Goal: Check status: Check status

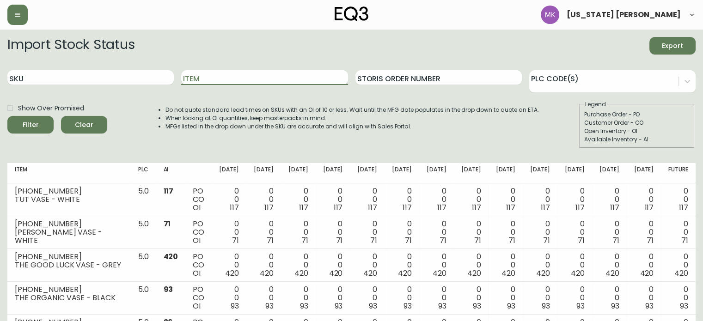
click at [248, 83] on input "Item" at bounding box center [264, 77] width 166 height 15
click at [7, 116] on button "Filter" at bounding box center [30, 125] width 46 height 18
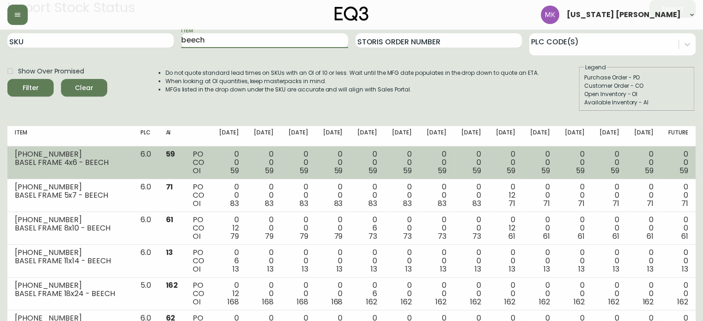
scroll to position [38, 0]
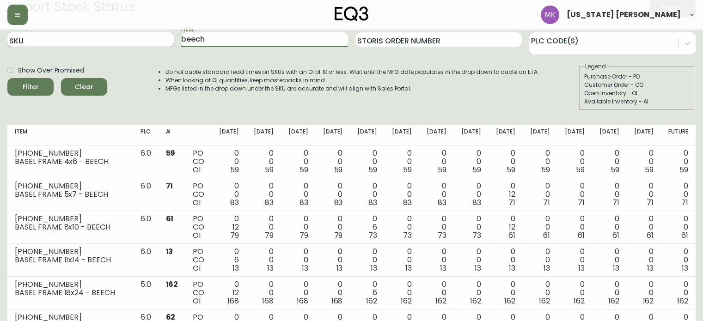
drag, startPoint x: 220, startPoint y: 38, endPoint x: 97, endPoint y: 43, distance: 123.5
click at [97, 43] on div "SKU Item beech Storis Order Number PLC Code(s)" at bounding box center [351, 40] width 688 height 30
click at [7, 78] on button "Filter" at bounding box center [30, 87] width 46 height 18
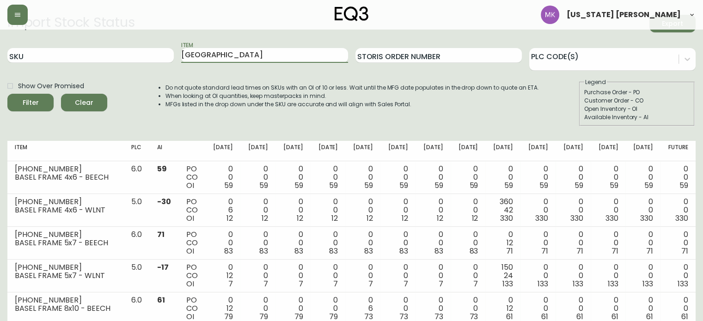
scroll to position [2, 0]
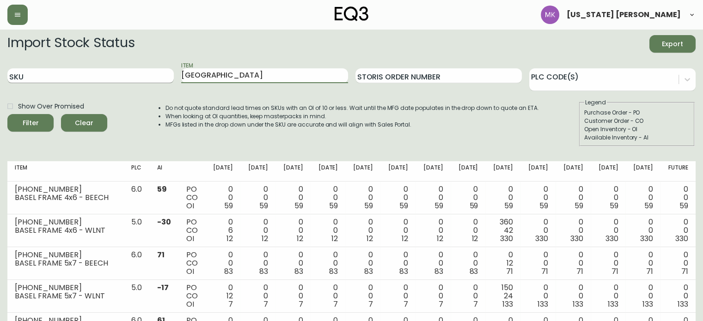
drag, startPoint x: 215, startPoint y: 75, endPoint x: 112, endPoint y: 76, distance: 103.5
click at [112, 76] on div "SKU Item basel Storis Order Number PLC Code(s)" at bounding box center [351, 76] width 688 height 30
click at [7, 114] on button "Filter" at bounding box center [30, 123] width 46 height 18
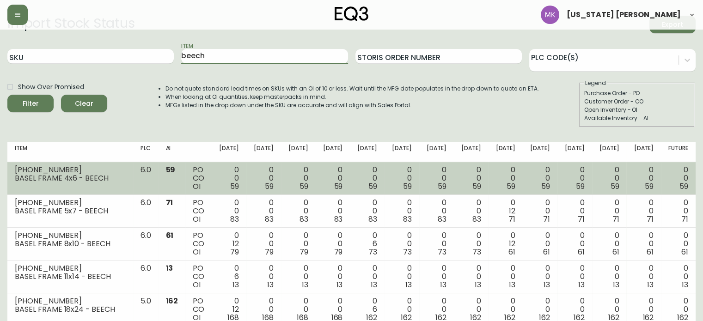
scroll to position [0, 0]
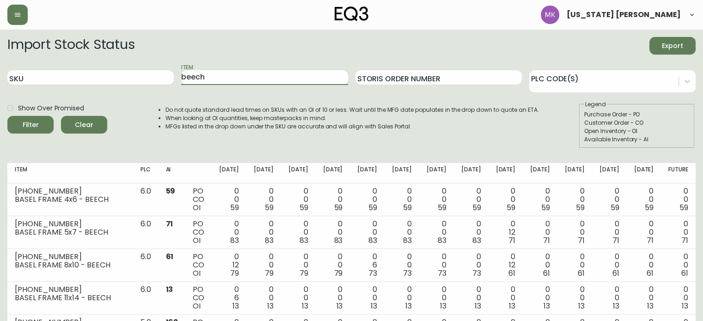
drag, startPoint x: 213, startPoint y: 77, endPoint x: 106, endPoint y: 86, distance: 107.6
click at [106, 86] on div "SKU Item beech Storis Order Number PLC Code(s)" at bounding box center [351, 78] width 688 height 30
type input "basel"
click at [7, 116] on button "Filter" at bounding box center [30, 125] width 46 height 18
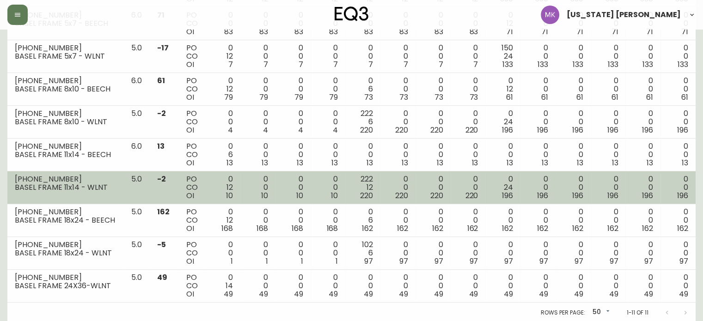
scroll to position [242, 0]
